Goal: Task Accomplishment & Management: Manage account settings

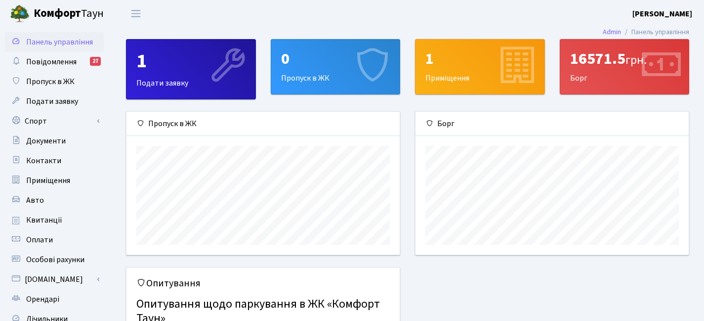
scroll to position [143, 273]
click at [60, 60] on span "Повідомлення" at bounding box center [51, 61] width 50 height 11
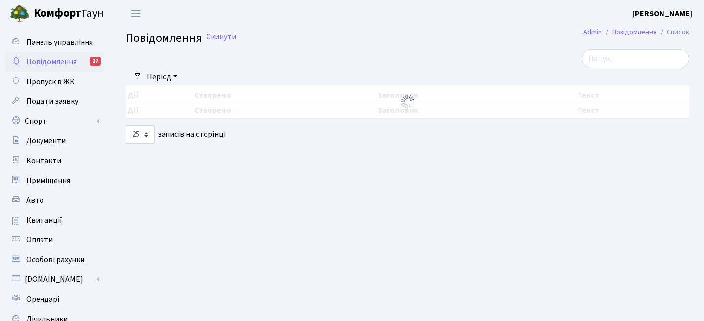
select select "25"
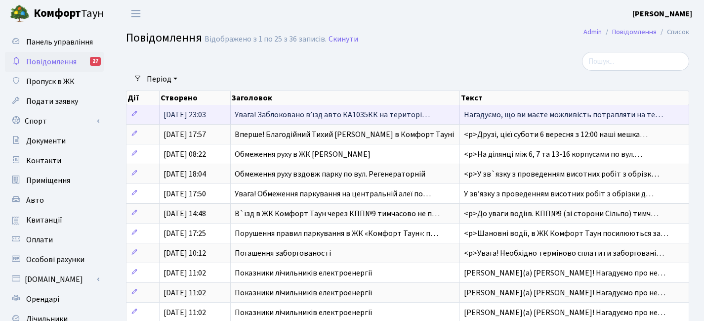
click at [332, 110] on span "Увага! Заблоковано вʼїзд авто КА1035КК на територі…" at bounding box center [332, 114] width 195 height 11
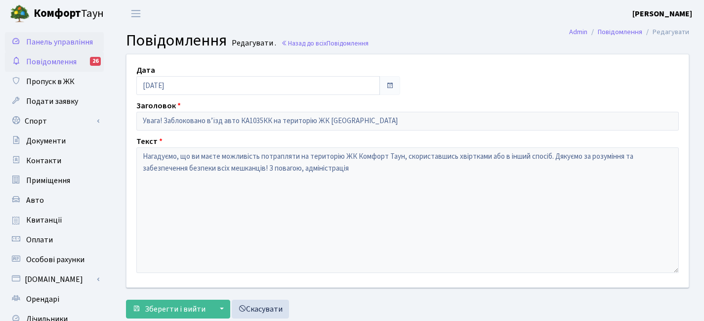
click at [56, 41] on span "Панель управління" at bounding box center [59, 42] width 67 height 11
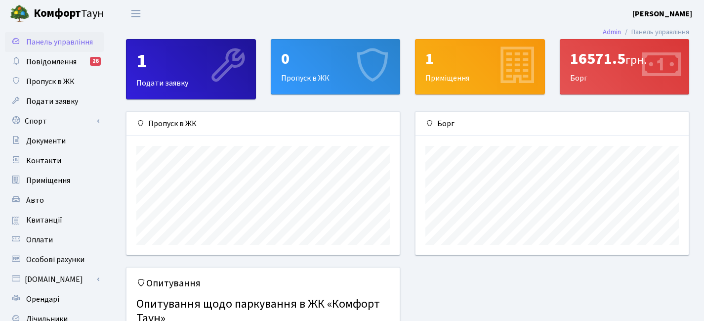
scroll to position [143, 273]
click at [633, 60] on span "грн." at bounding box center [635, 59] width 21 height 17
click at [610, 73] on div "16571.5 грн. Борг" at bounding box center [624, 67] width 129 height 54
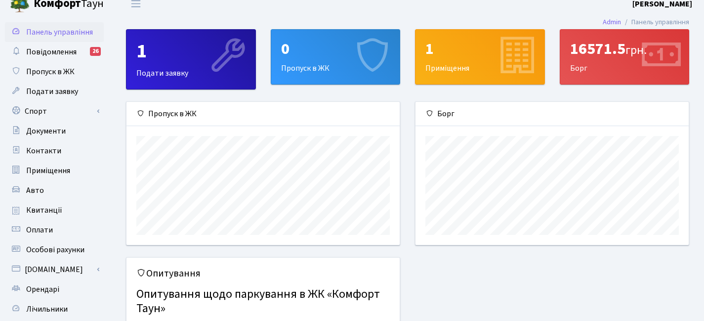
scroll to position [0, 0]
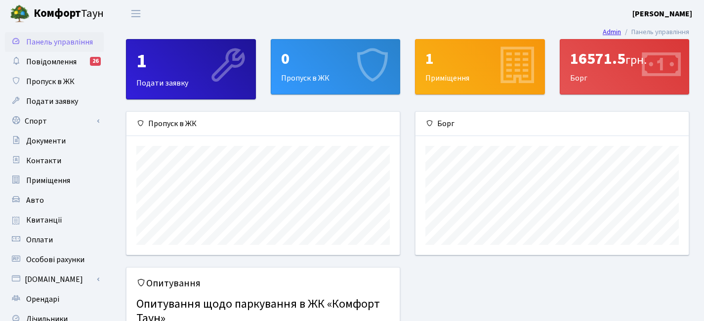
click at [603, 31] on link "Admin" at bounding box center [612, 32] width 18 height 10
click at [46, 234] on link "Оплати" at bounding box center [54, 240] width 99 height 20
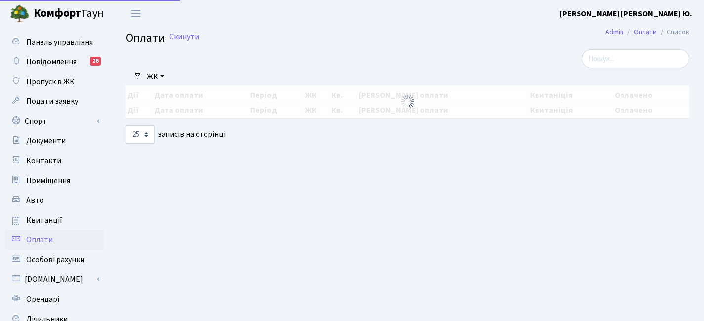
select select "25"
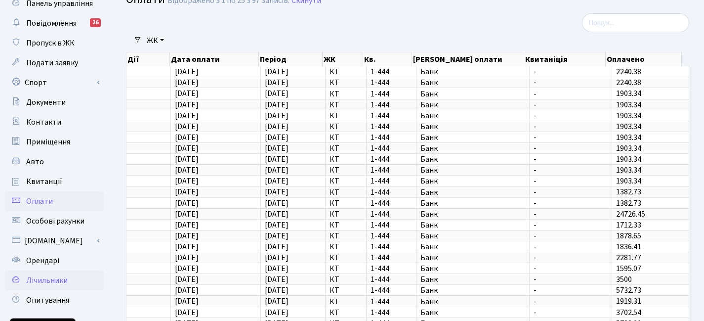
scroll to position [49, 0]
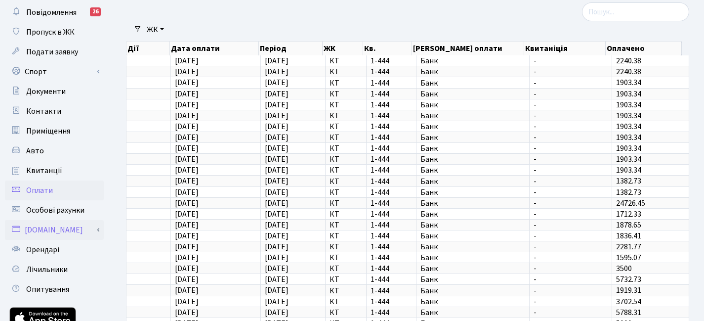
click at [56, 235] on link "[DOMAIN_NAME]" at bounding box center [54, 230] width 99 height 20
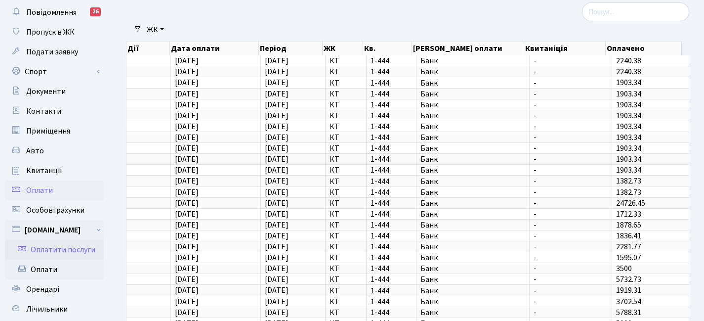
click at [56, 249] on link "Оплатити послуги" at bounding box center [54, 250] width 99 height 20
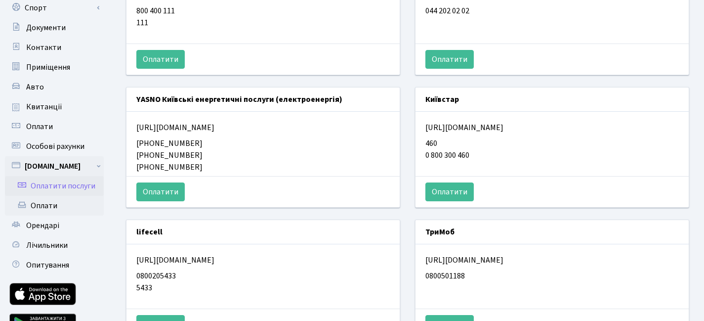
scroll to position [148, 0]
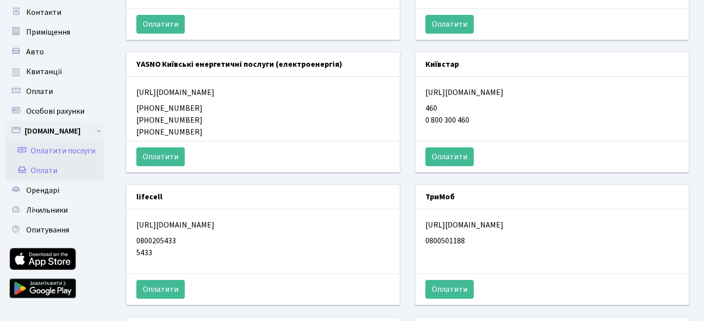
click at [52, 176] on link "Оплати" at bounding box center [54, 171] width 99 height 20
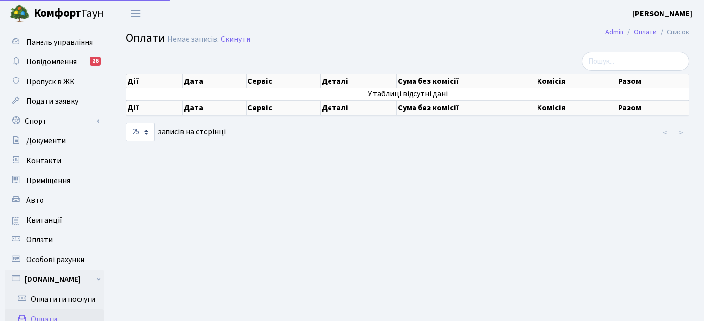
select select "25"
click at [55, 237] on link "Оплати" at bounding box center [54, 240] width 99 height 20
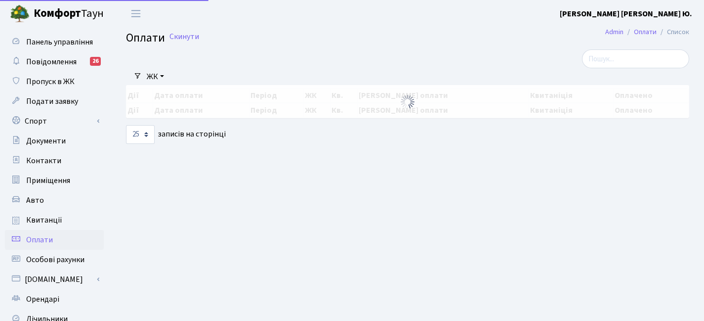
select select "25"
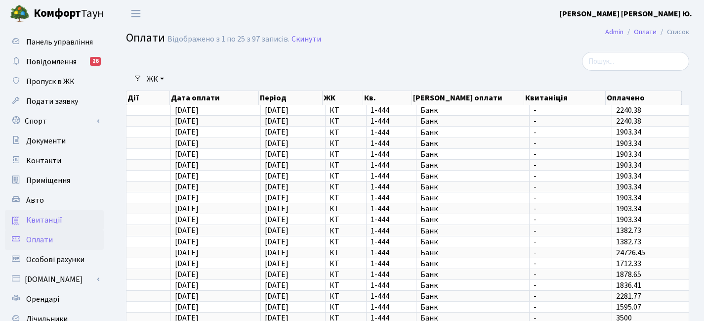
click at [53, 221] on span "Квитанції" at bounding box center [44, 219] width 36 height 11
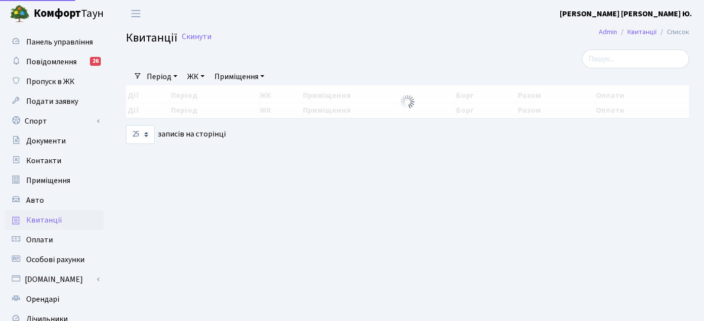
select select "25"
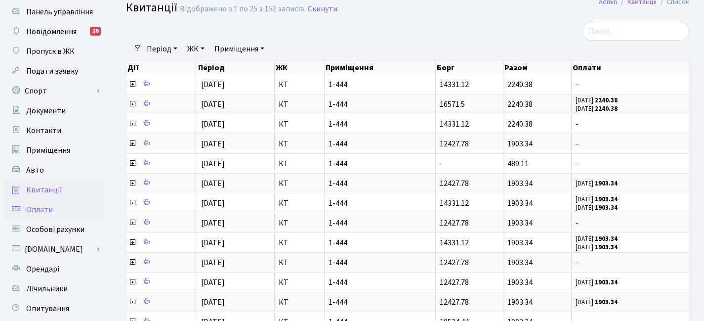
scroll to position [49, 0]
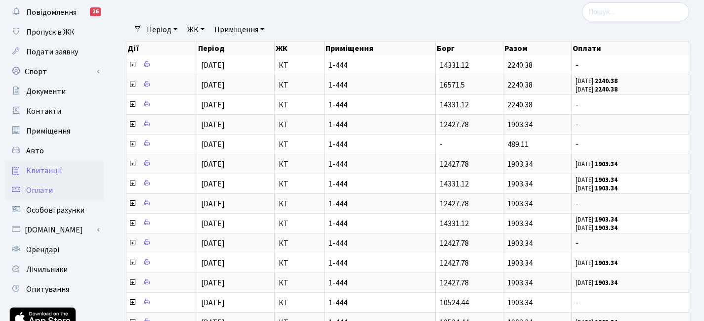
click at [49, 230] on link "[DOMAIN_NAME]" at bounding box center [54, 230] width 99 height 20
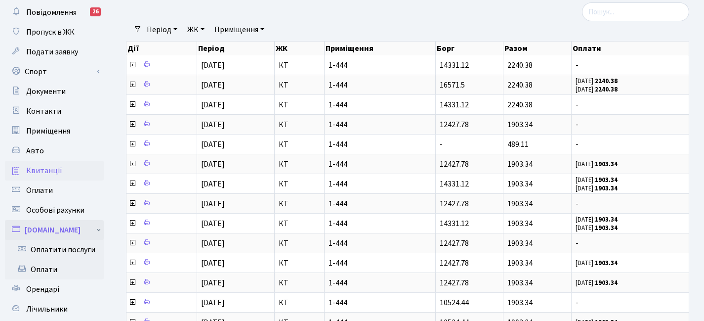
scroll to position [99, 0]
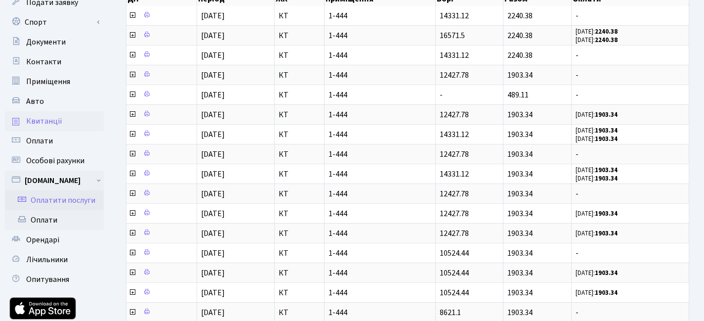
click at [68, 201] on link "Оплатити послуги" at bounding box center [54, 200] width 99 height 20
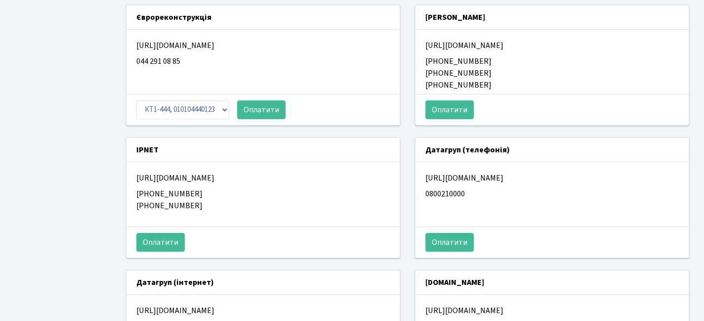
scroll to position [593, 0]
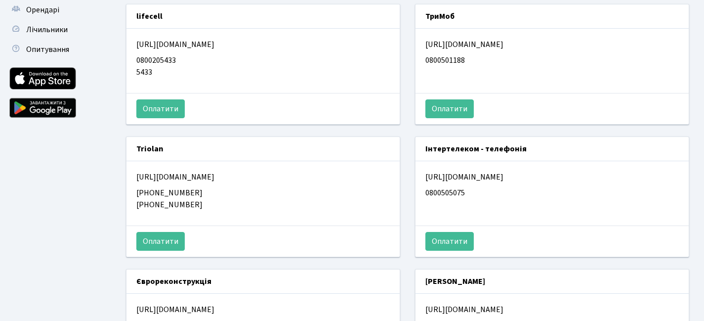
click at [703, 28] on div "Оплатити послуги Vodafone [URL][DOMAIN_NAME] 800 400 111 111 460" at bounding box center [407, 193] width 593 height 945
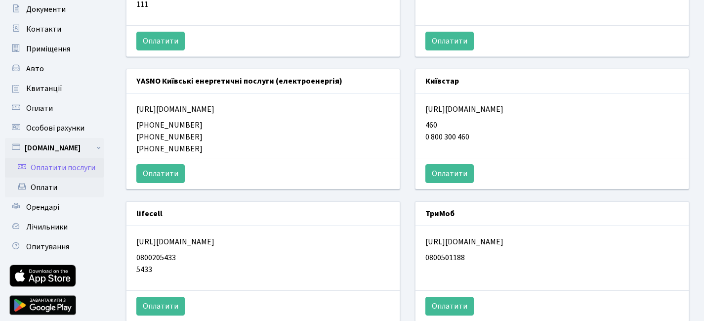
scroll to position [82, 0]
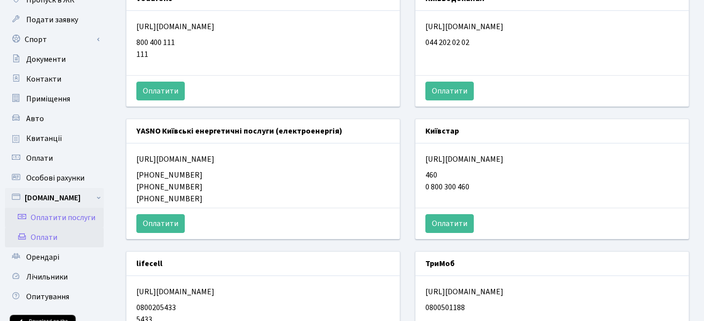
click at [43, 235] on link "Оплати" at bounding box center [54, 237] width 99 height 20
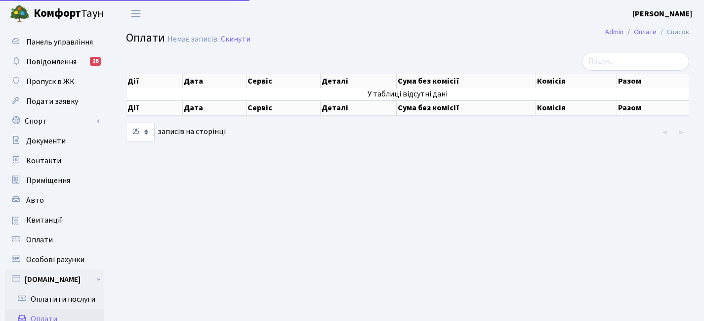
select select "25"
click at [69, 39] on span "Панель управління" at bounding box center [59, 42] width 67 height 11
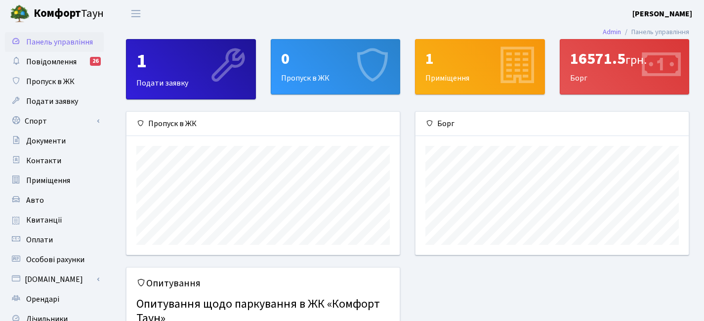
scroll to position [143, 273]
drag, startPoint x: 613, startPoint y: 56, endPoint x: 620, endPoint y: 63, distance: 10.1
click at [614, 57] on div "16571.5 грн." at bounding box center [624, 58] width 109 height 19
click at [624, 65] on div "16571.5 грн." at bounding box center [624, 58] width 109 height 19
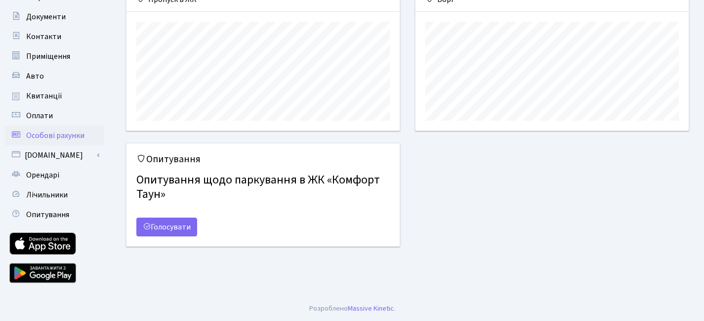
click at [60, 137] on span "Особові рахунки" at bounding box center [55, 135] width 58 height 11
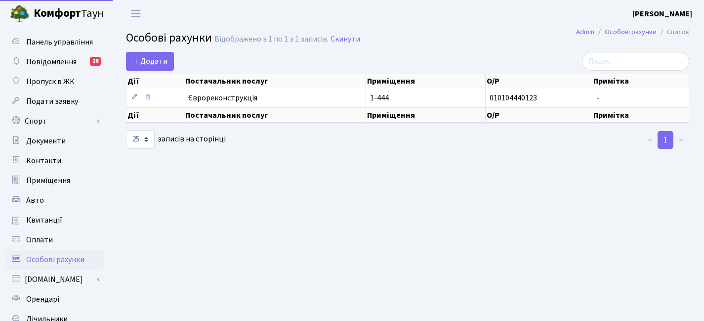
select select "25"
click at [47, 275] on link "[DOMAIN_NAME]" at bounding box center [54, 279] width 99 height 20
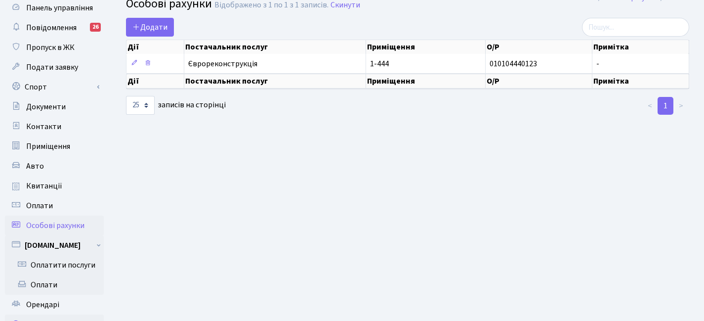
scroll to position [99, 0]
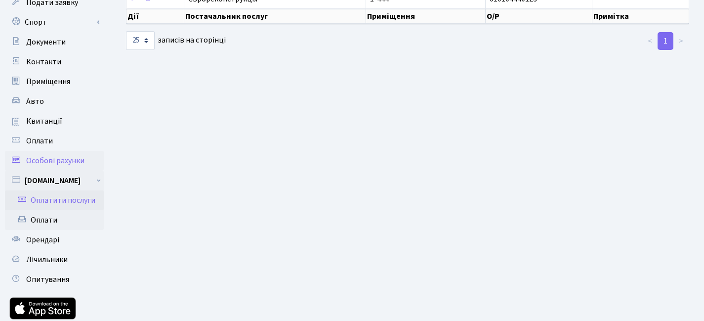
click at [65, 200] on link "Оплатити послуги" at bounding box center [54, 200] width 99 height 20
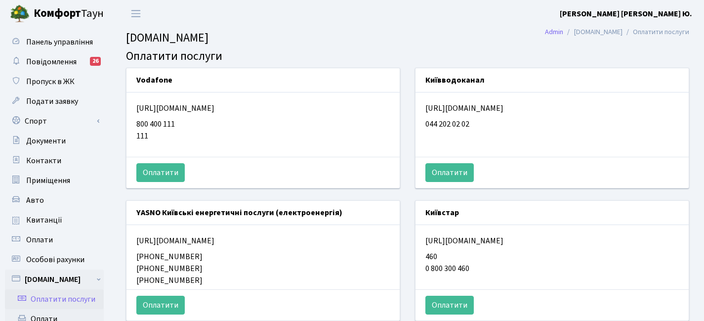
click at [668, 10] on b "[PERSON_NAME] [PERSON_NAME] Ю." at bounding box center [626, 13] width 132 height 11
click at [657, 58] on link "Вийти" at bounding box center [642, 53] width 98 height 15
